Goal: Information Seeking & Learning: Check status

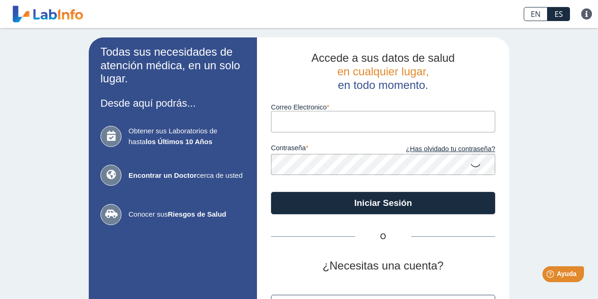
click at [342, 122] on input "Correo Electronico" at bounding box center [383, 121] width 224 height 21
type input "[EMAIL_ADDRESS][DOMAIN_NAME]"
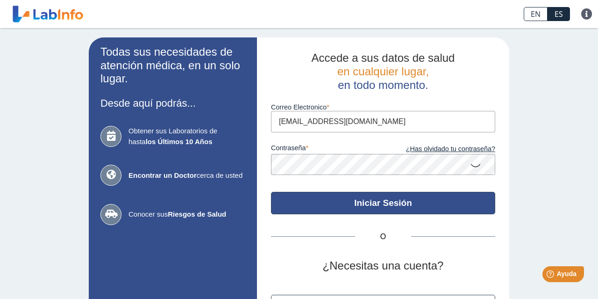
click at [367, 208] on button "Iniciar Sesión" at bounding box center [383, 203] width 224 height 22
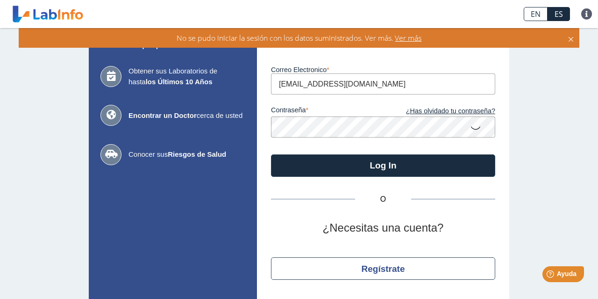
scroll to position [87, 0]
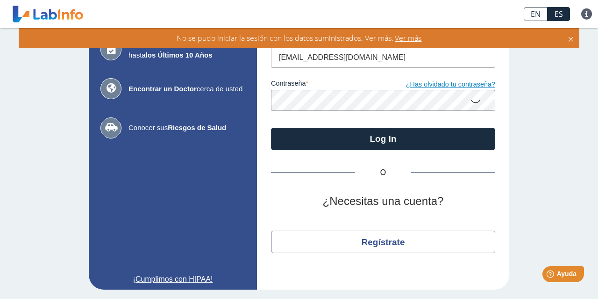
click at [466, 86] on link "¿Has olvidado tu contraseña?" at bounding box center [439, 84] width 112 height 10
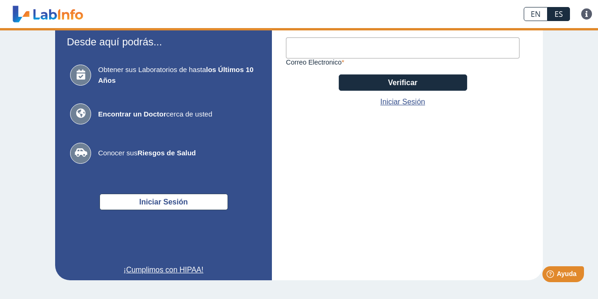
scroll to position [71, 0]
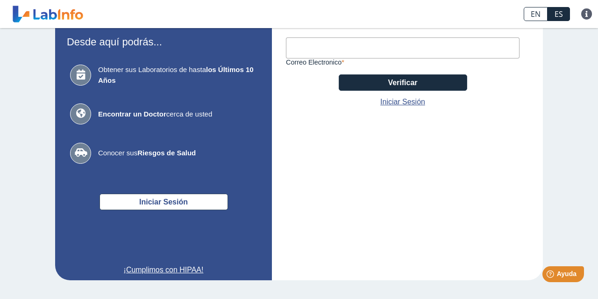
click at [369, 50] on input "Correo Electronico" at bounding box center [403, 47] width 234 height 21
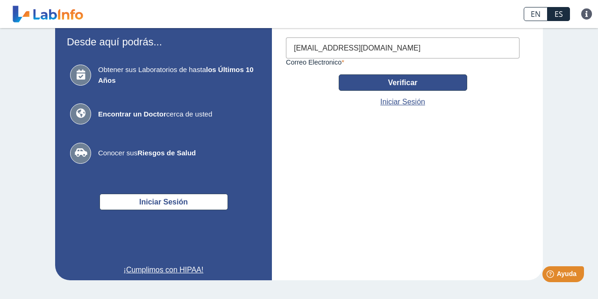
type input "[EMAIL_ADDRESS][DOMAIN_NAME]"
click at [386, 80] on button "Verificar" at bounding box center [403, 82] width 129 height 16
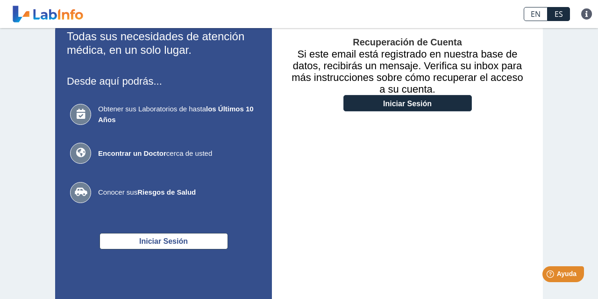
scroll to position [0, 0]
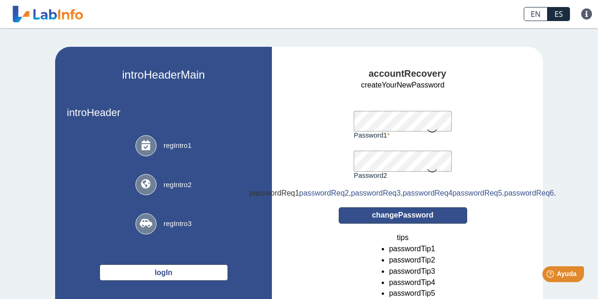
click at [410, 223] on button "changePassword" at bounding box center [403, 215] width 129 height 16
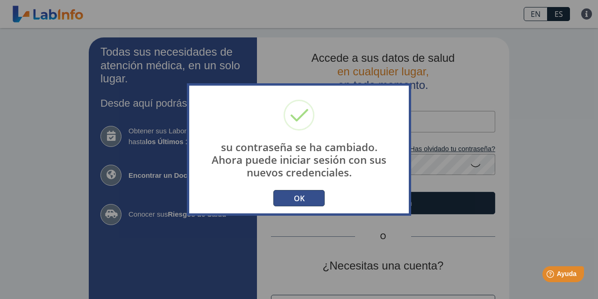
click at [295, 195] on button "OK" at bounding box center [298, 198] width 51 height 16
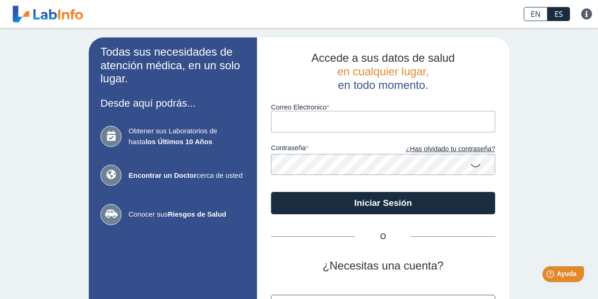
click at [300, 119] on input "Correo Electronico" at bounding box center [383, 121] width 224 height 21
type input "[EMAIL_ADDRESS][DOMAIN_NAME]"
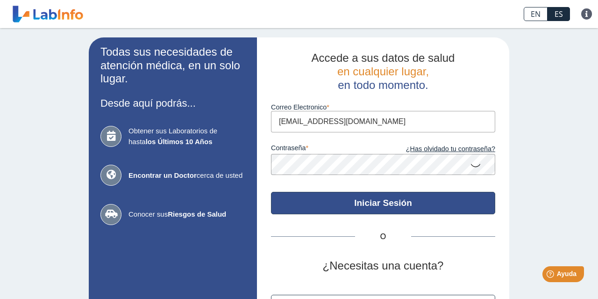
click at [395, 201] on button "Iniciar Sesión" at bounding box center [383, 203] width 224 height 22
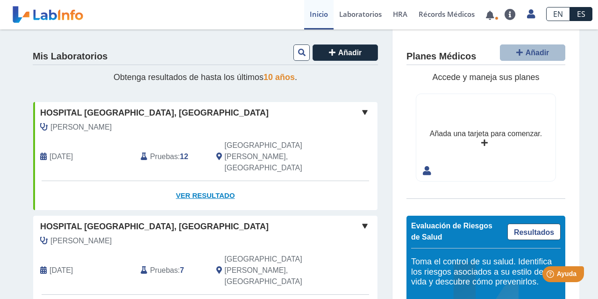
click at [205, 181] on link "Ver Resultado" at bounding box center [205, 195] width 344 height 29
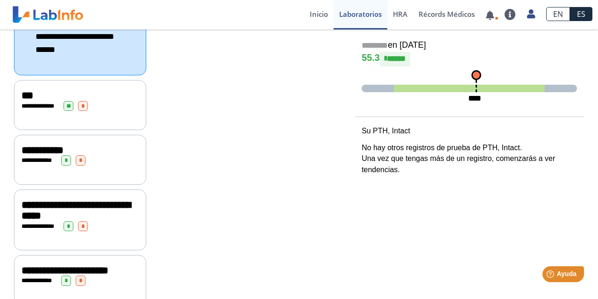
scroll to position [269, 0]
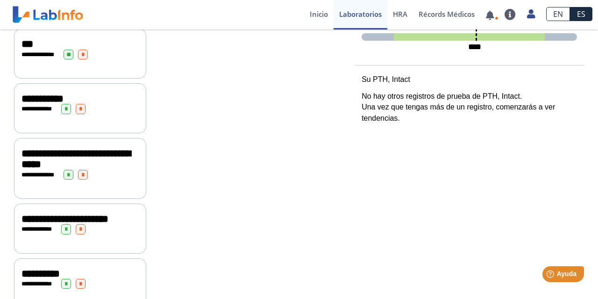
click at [40, 57] on span "**********" at bounding box center [42, 54] width 26 height 6
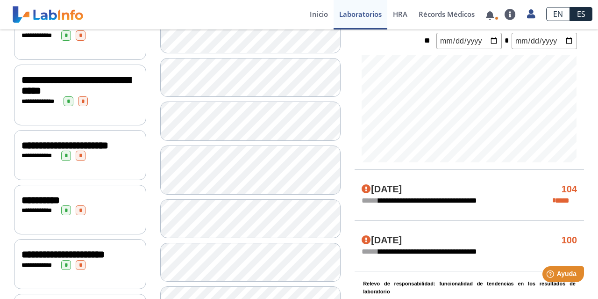
scroll to position [208, 0]
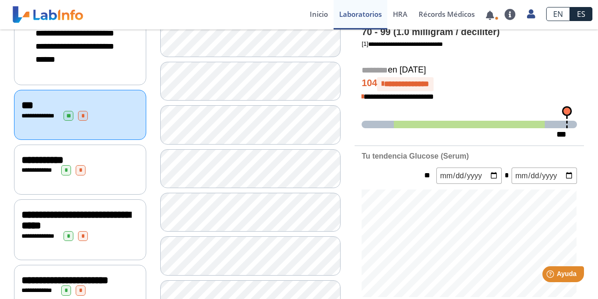
click at [113, 165] on div "**********" at bounding box center [79, 159] width 117 height 11
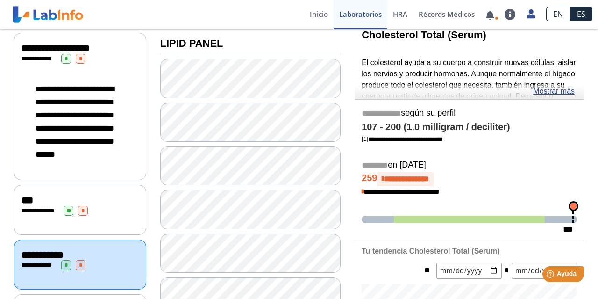
scroll to position [73, 0]
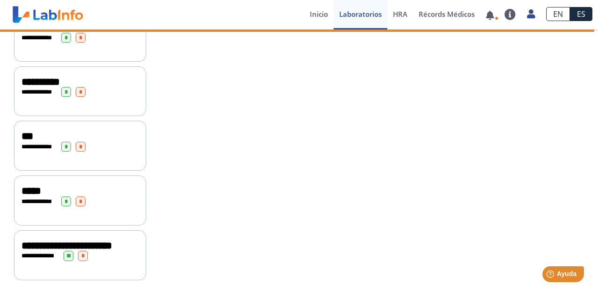
scroll to position [658, 0]
click at [43, 132] on div "***" at bounding box center [79, 135] width 117 height 11
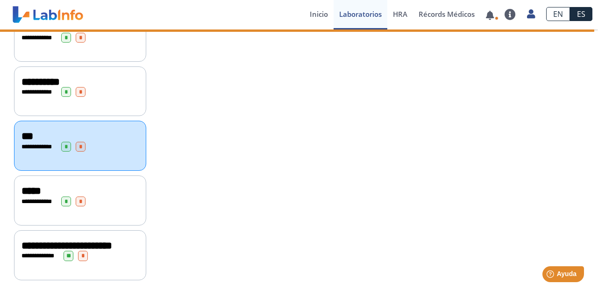
click at [43, 132] on div "***" at bounding box center [79, 135] width 117 height 11
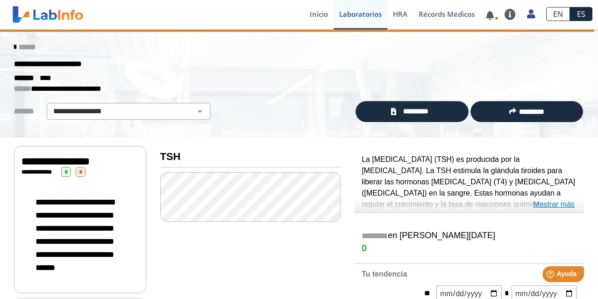
click at [552, 205] on link "Mostrar más" at bounding box center [554, 204] width 42 height 11
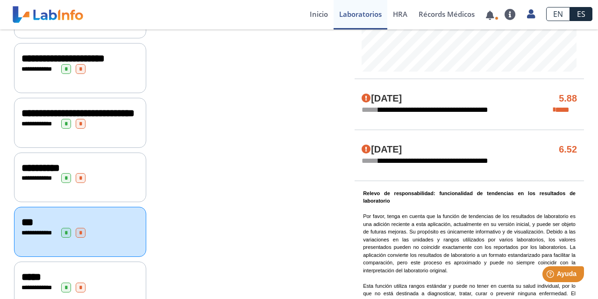
scroll to position [658, 0]
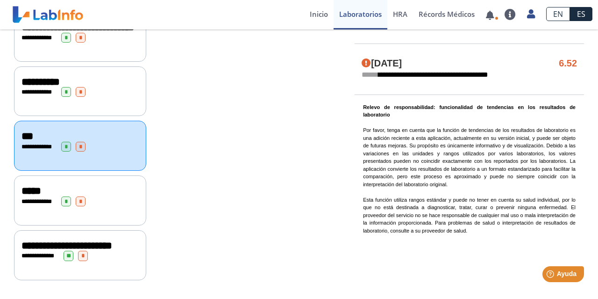
click at [47, 77] on span "**********" at bounding box center [40, 82] width 38 height 10
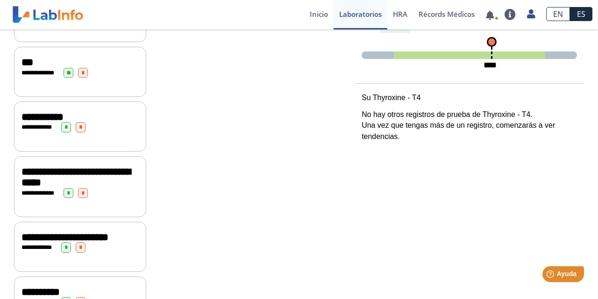
scroll to position [120, 0]
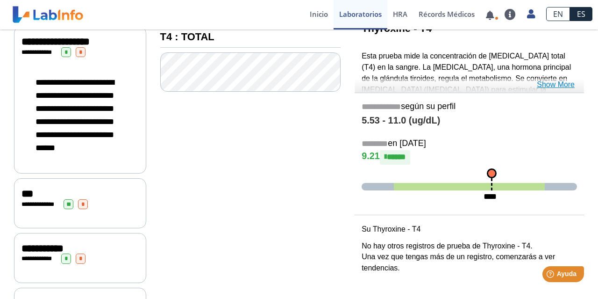
click at [552, 85] on link "Show More" at bounding box center [556, 84] width 38 height 11
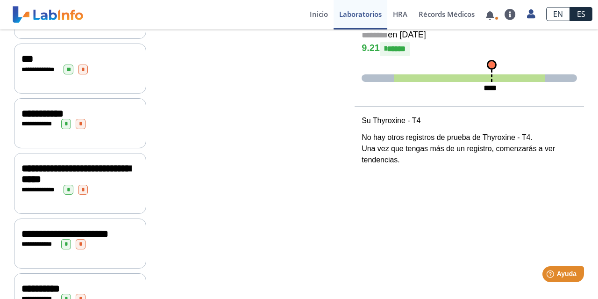
scroll to position [389, 0]
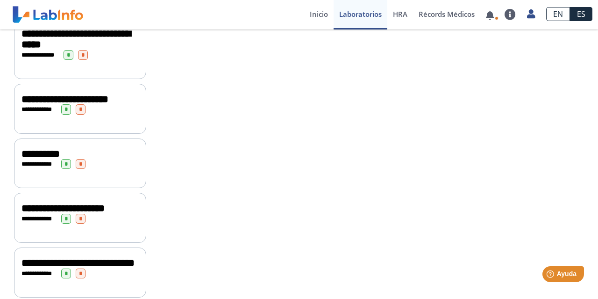
click at [108, 102] on span "**********" at bounding box center [64, 99] width 87 height 10
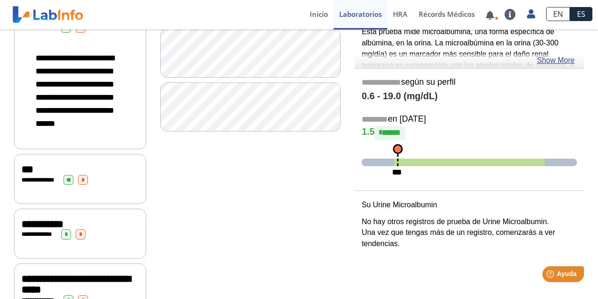
scroll to position [120, 0]
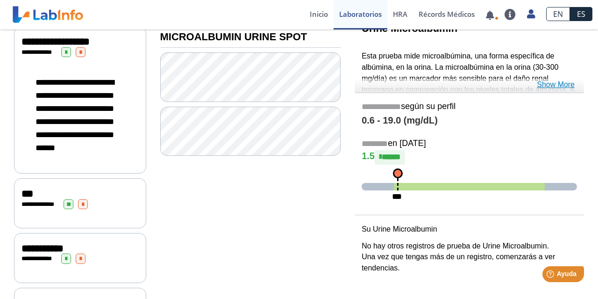
click at [558, 87] on link "Show More" at bounding box center [556, 84] width 38 height 11
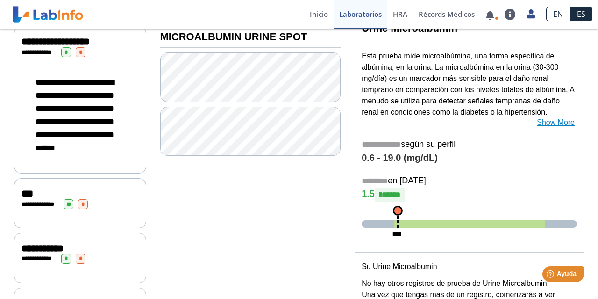
click at [555, 124] on link "Show More" at bounding box center [556, 122] width 38 height 11
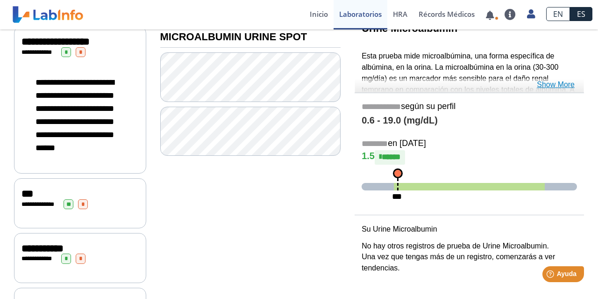
click at [552, 86] on link "Show More" at bounding box center [556, 84] width 38 height 11
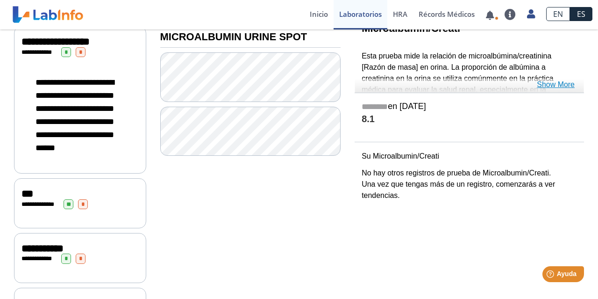
click at [563, 85] on link "Show More" at bounding box center [556, 84] width 38 height 11
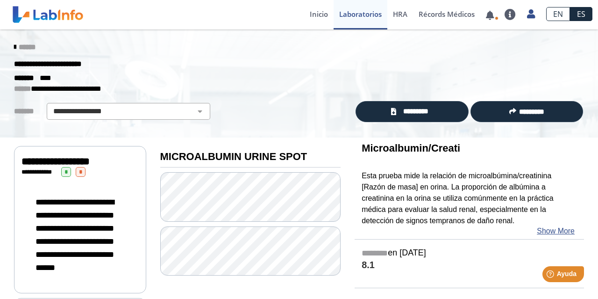
click at [24, 46] on span "******" at bounding box center [27, 46] width 17 height 7
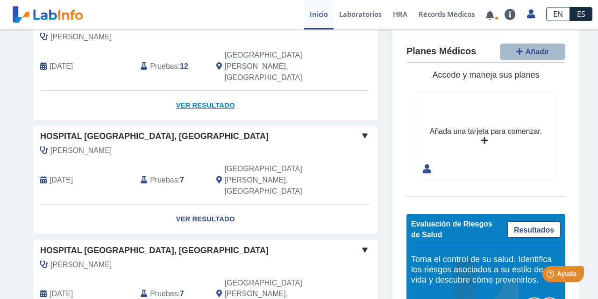
scroll to position [135, 0]
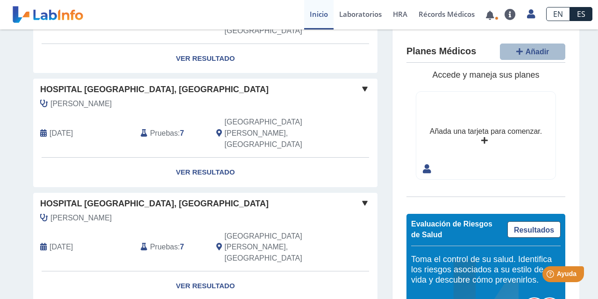
click at [79, 83] on span "Hospital Pavia, Santurce" at bounding box center [154, 89] width 229 height 13
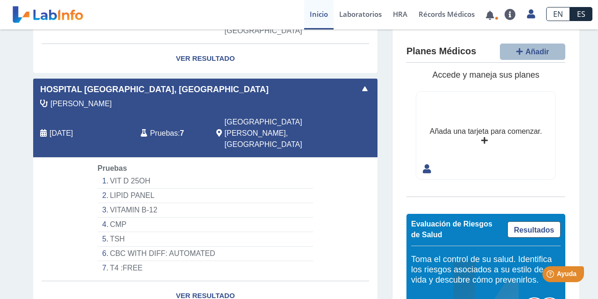
click at [143, 188] on li "LIPID PANEL" at bounding box center [205, 195] width 215 height 14
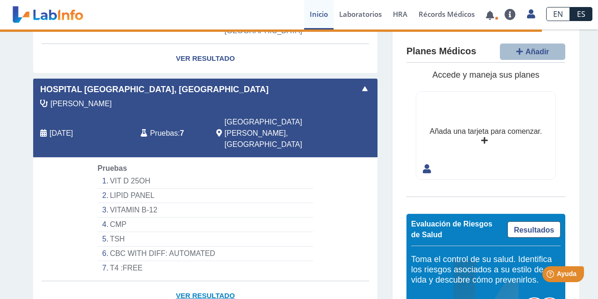
select select "**********"
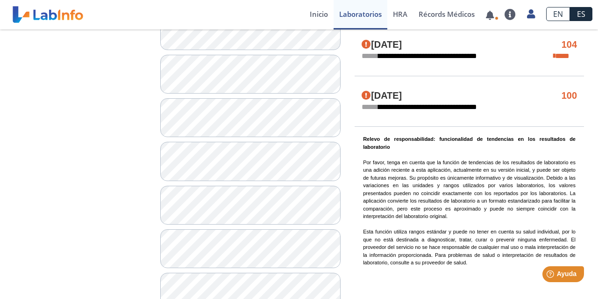
scroll to position [538, 0]
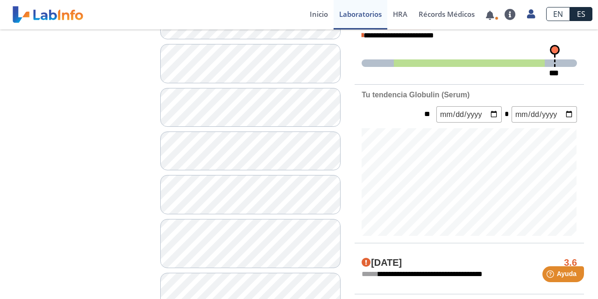
scroll to position [135, 0]
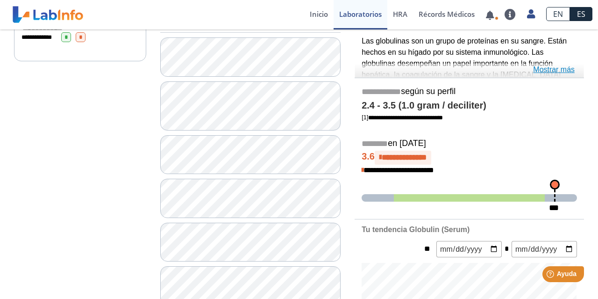
click at [556, 73] on link "Mostrar más" at bounding box center [554, 69] width 42 height 11
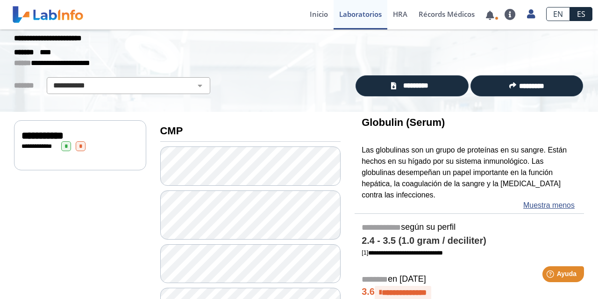
scroll to position [0, 0]
